Goal: Task Accomplishment & Management: Use online tool/utility

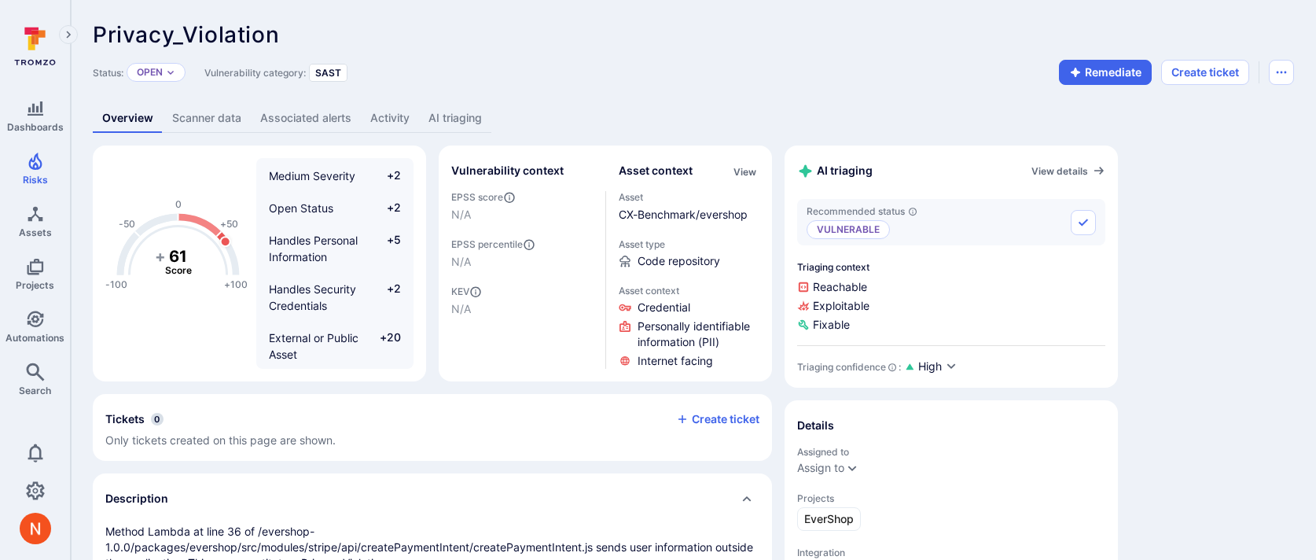
click at [445, 113] on link "AI triaging" at bounding box center [455, 118] width 72 height 29
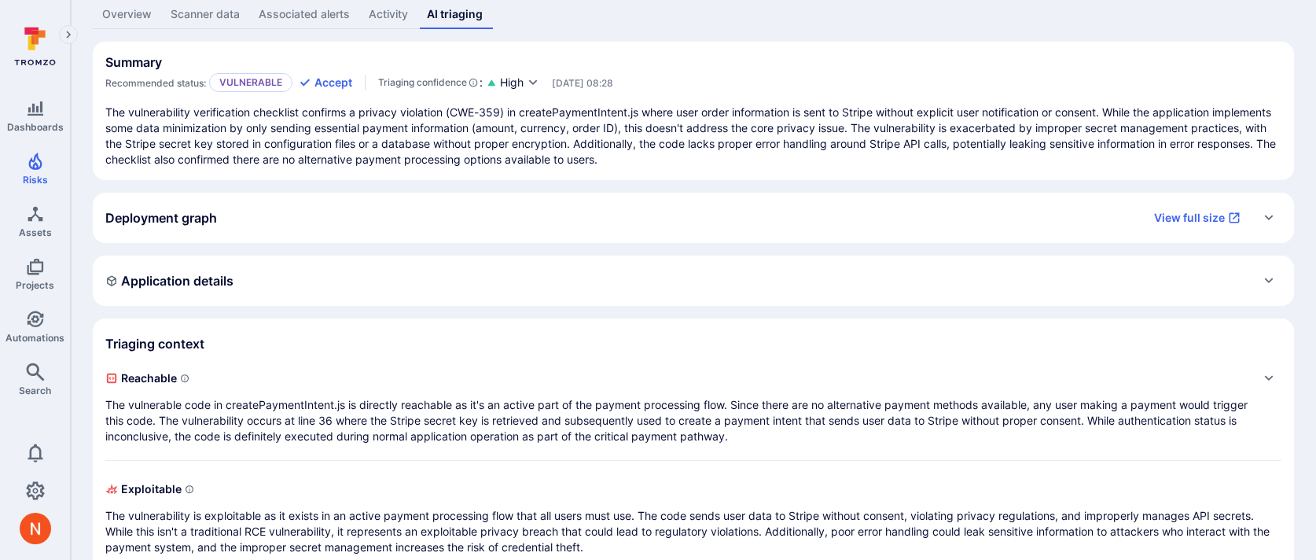
scroll to position [162, 0]
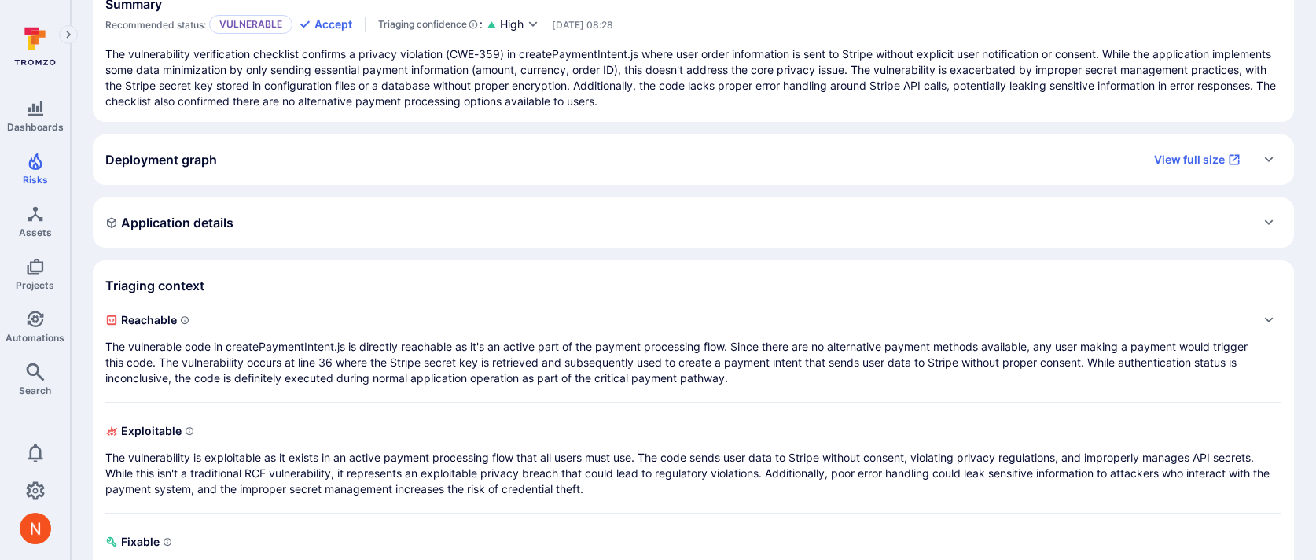
click at [526, 377] on p "The vulnerable code in createPaymentIntent.js is directly reachable as it's an …" at bounding box center [677, 362] width 1145 height 47
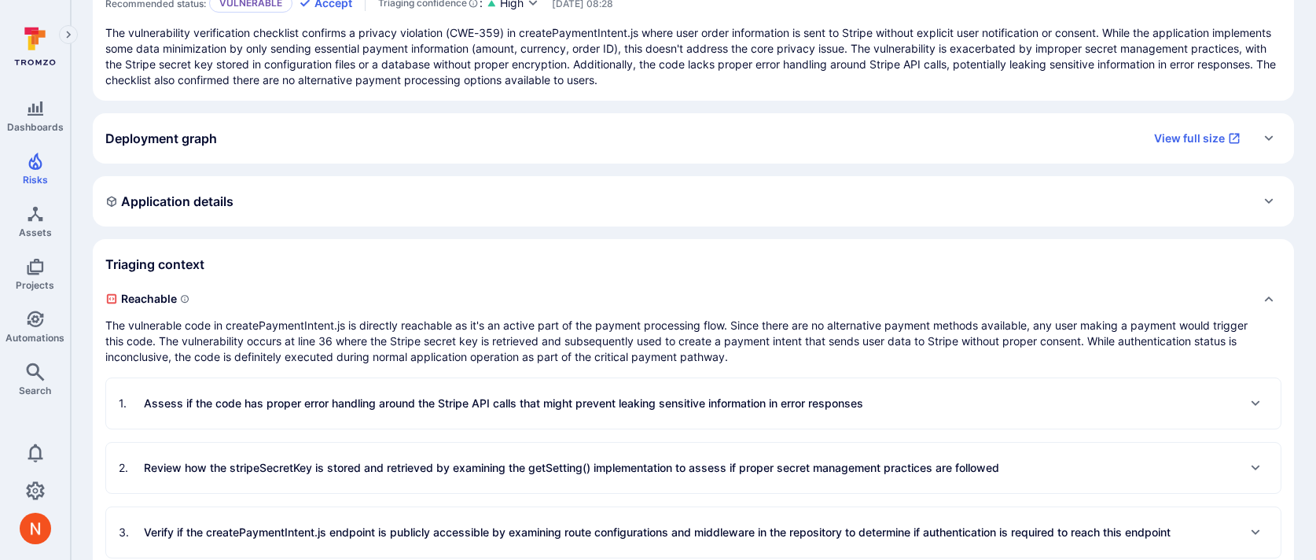
scroll to position [0, 0]
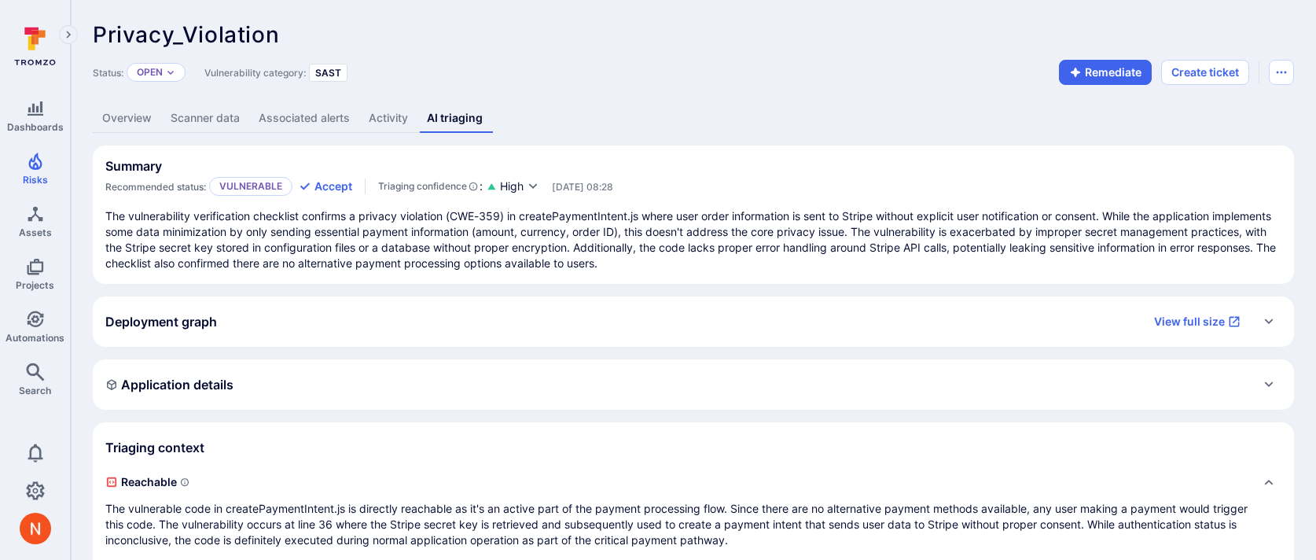
click at [156, 121] on link "Overview" at bounding box center [127, 118] width 68 height 29
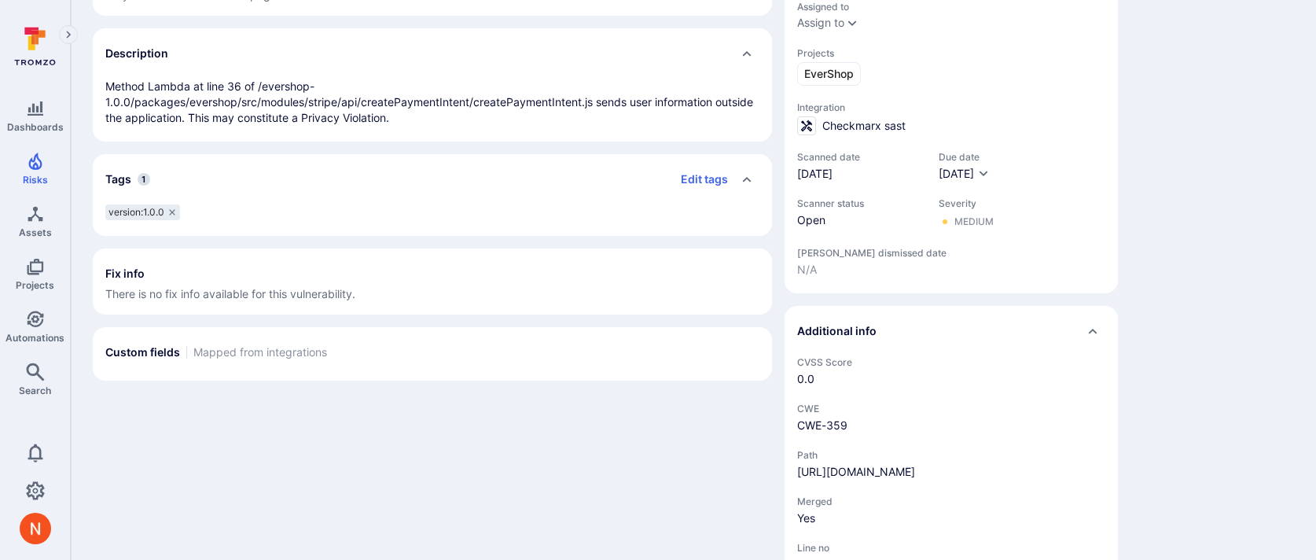
scroll to position [537, 0]
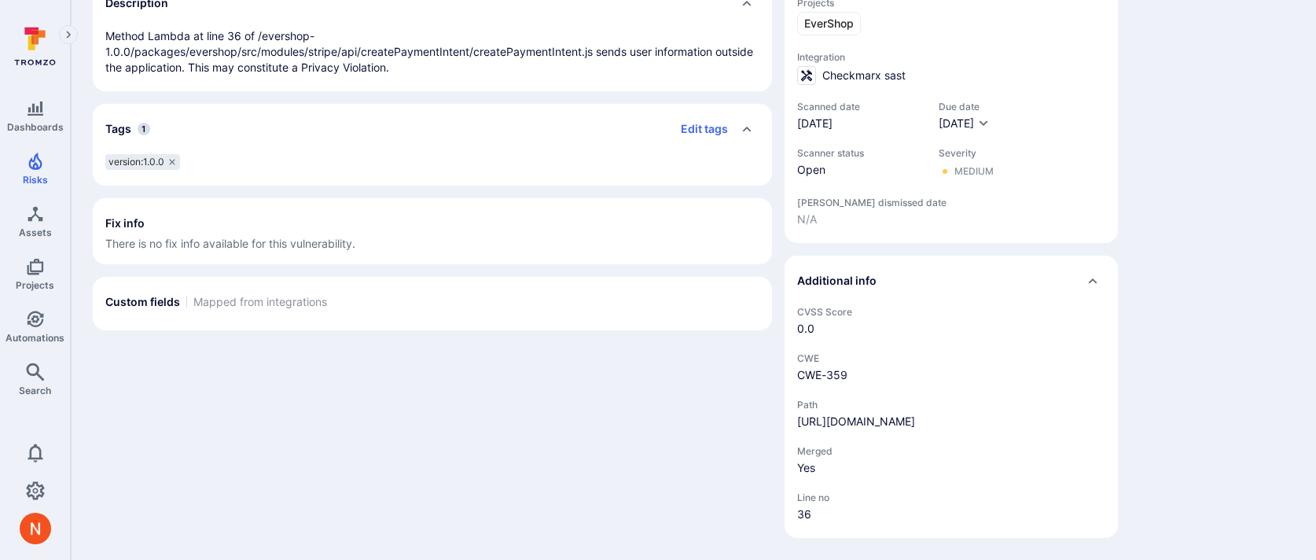
click at [311, 405] on div "-100 -50 0 +50 +100 + 61 Score Medium Severity +2 Open Status +2 Handles Person…" at bounding box center [432, 94] width 679 height 888
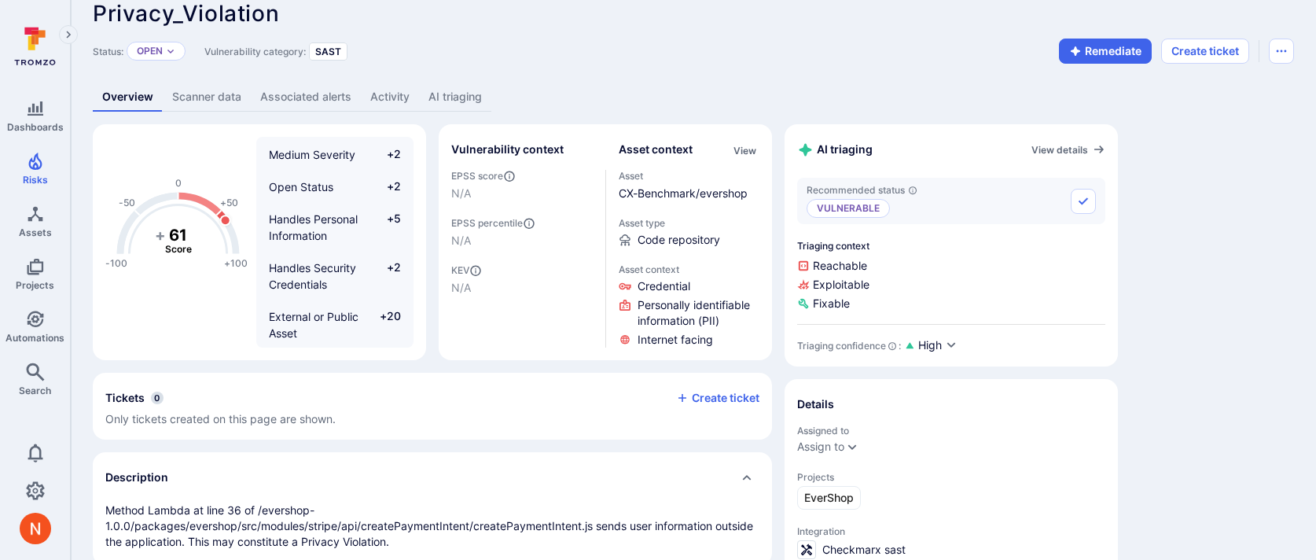
scroll to position [0, 0]
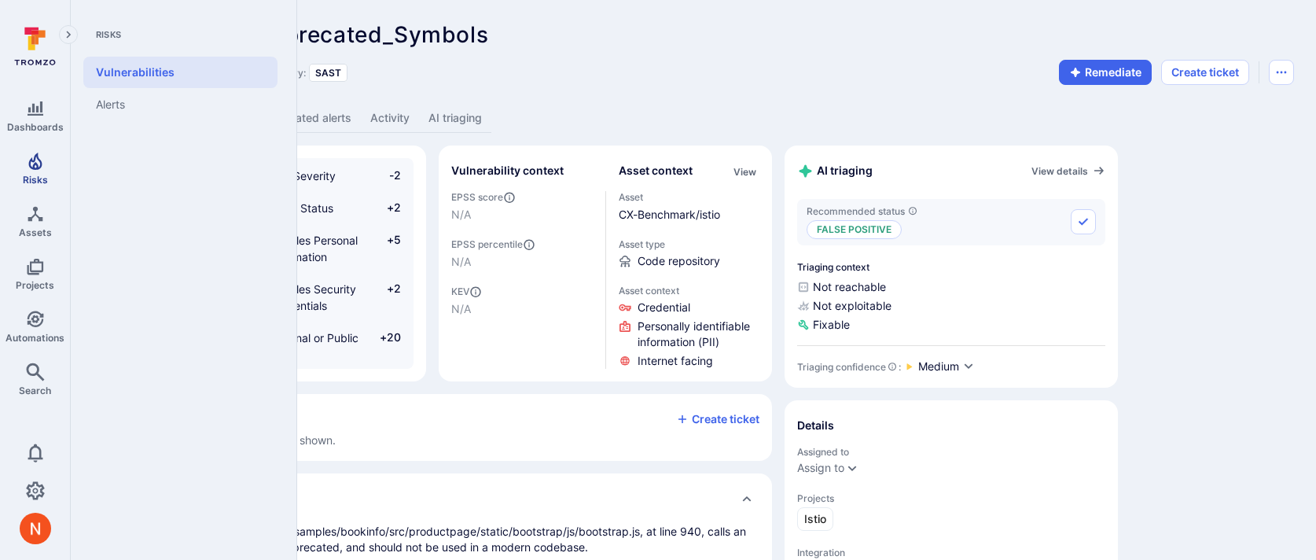
click at [47, 177] on link "Risks" at bounding box center [35, 168] width 70 height 46
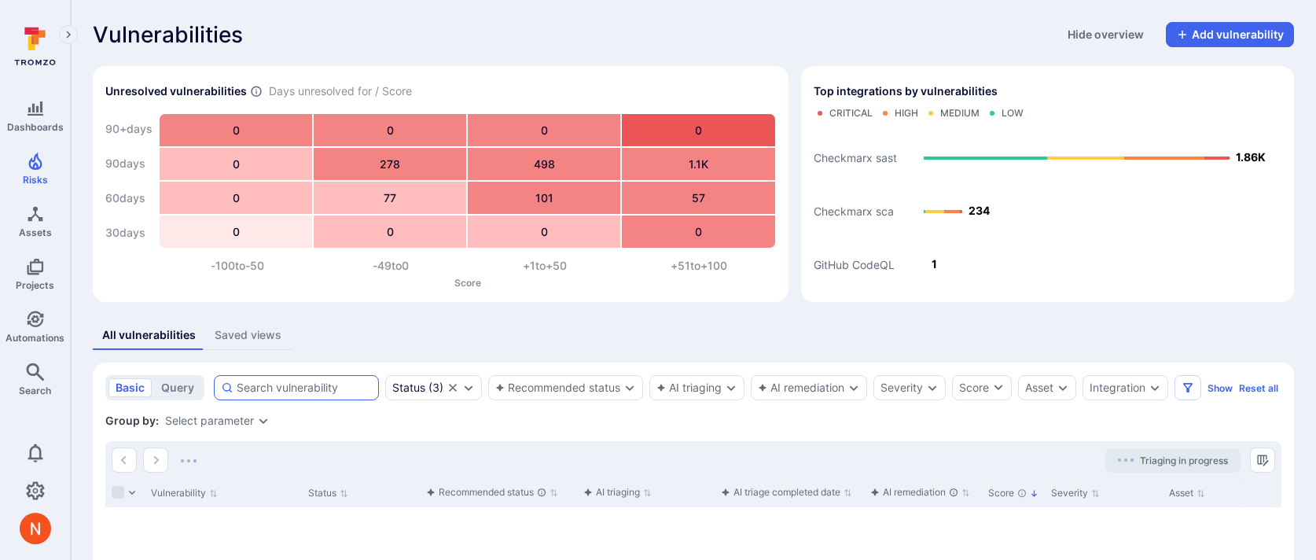
click at [277, 379] on div at bounding box center [296, 387] width 165 height 25
click at [277, 380] on input at bounding box center [304, 388] width 135 height 16
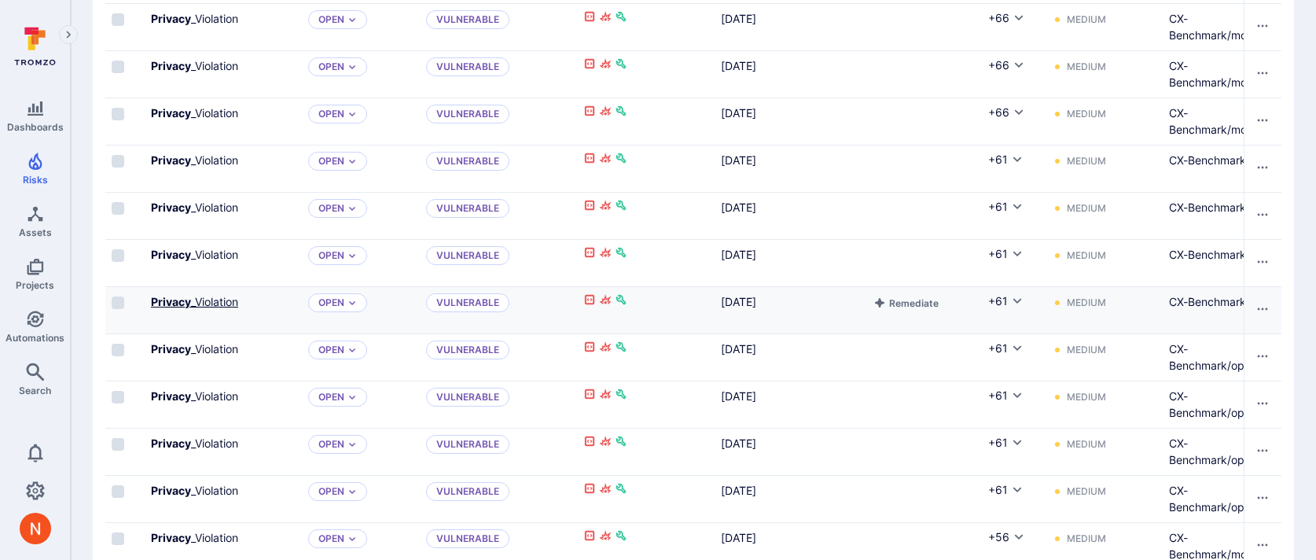
type input "privacy"
click at [215, 308] on link "Privacy _Violation" at bounding box center [194, 301] width 87 height 13
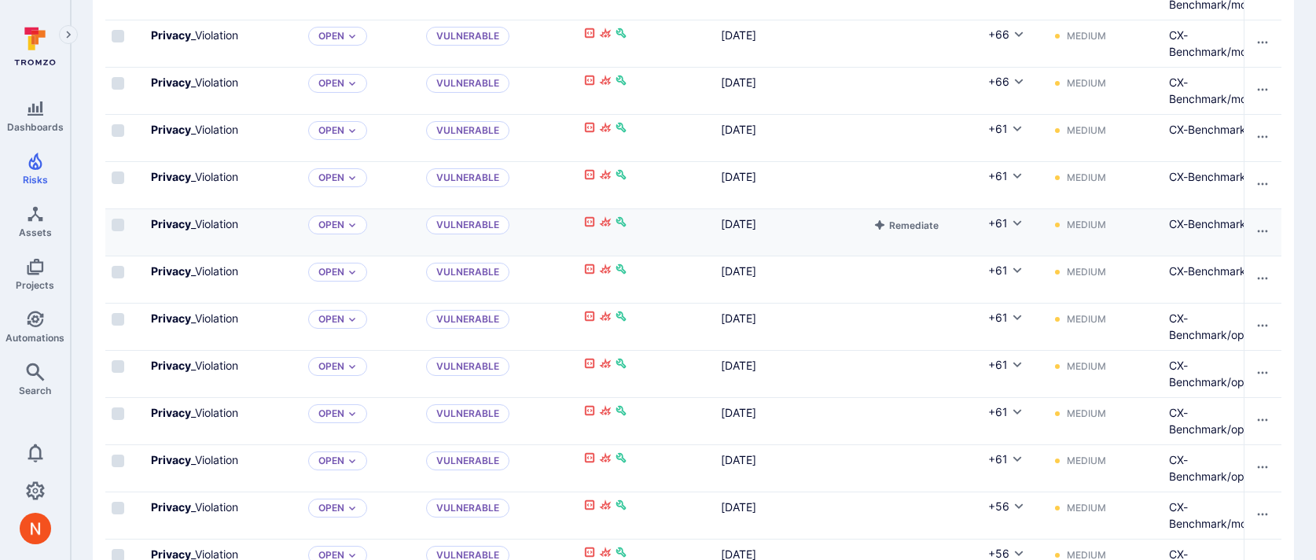
click at [120, 278] on input "Select row" at bounding box center [118, 272] width 13 height 13
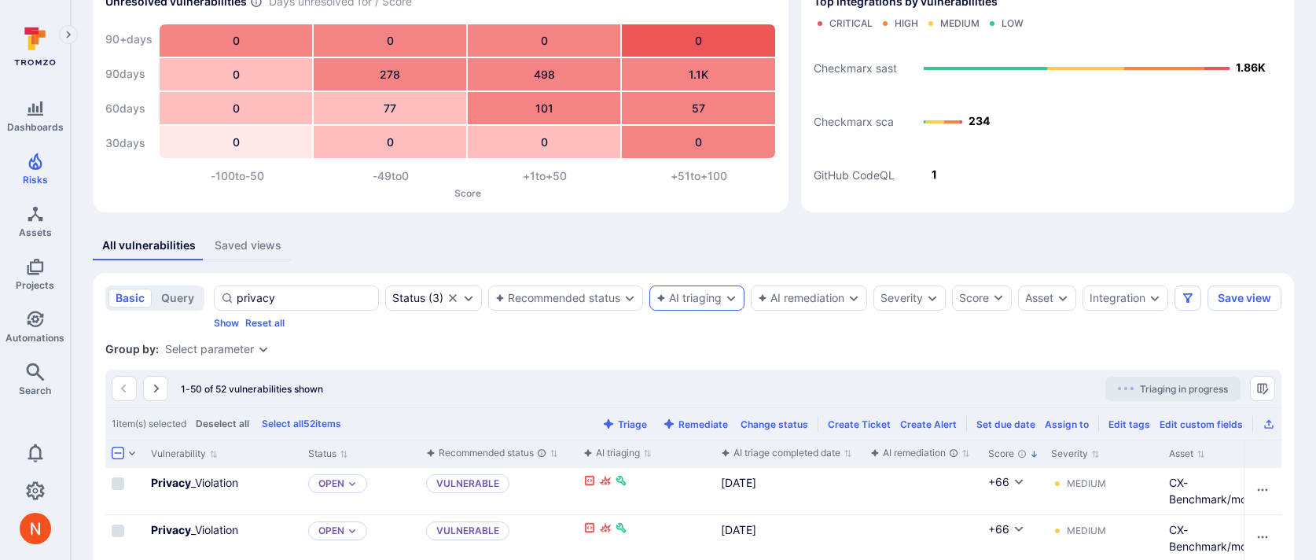
scroll to position [128, 0]
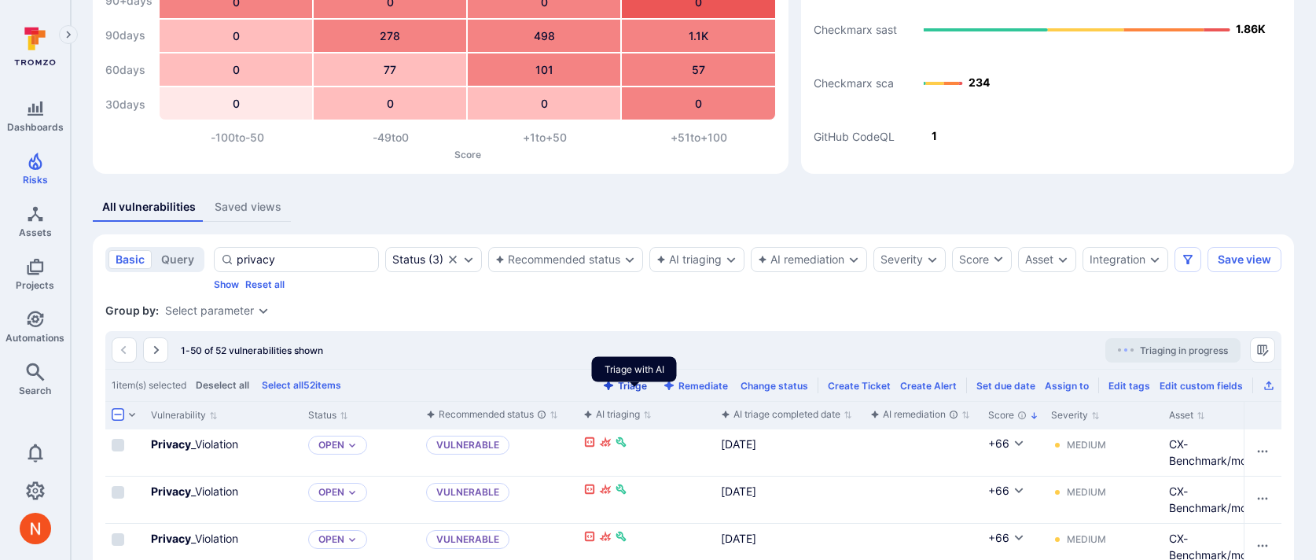
click at [642, 392] on button "Triage" at bounding box center [624, 386] width 51 height 12
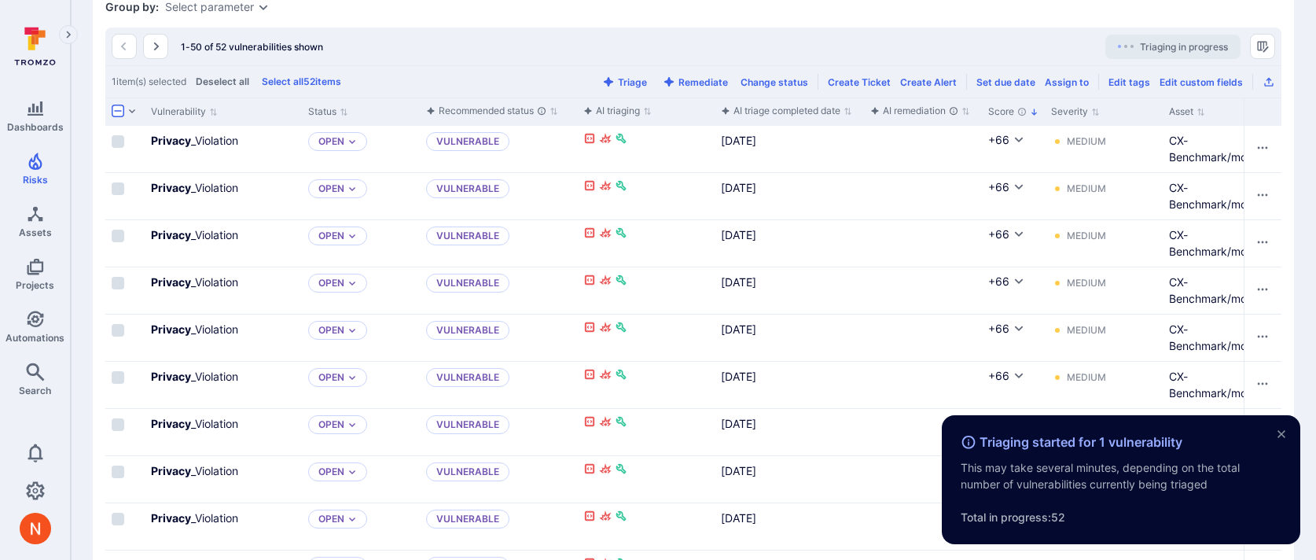
scroll to position [438, 0]
